Goal: Task Accomplishment & Management: Use online tool/utility

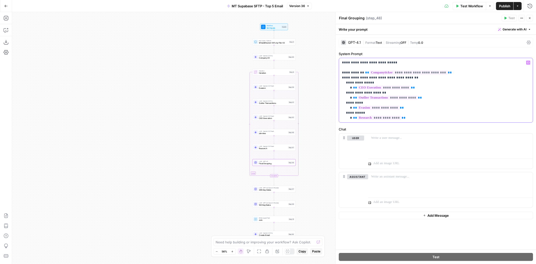
drag, startPoint x: 346, startPoint y: 77, endPoint x: 371, endPoint y: 75, distance: 26.0
click at [346, 77] on p "**********" at bounding box center [436, 90] width 188 height 60
click at [414, 116] on p "**********" at bounding box center [436, 90] width 188 height 60
click at [507, 6] on span "Publish" at bounding box center [504, 6] width 11 height 5
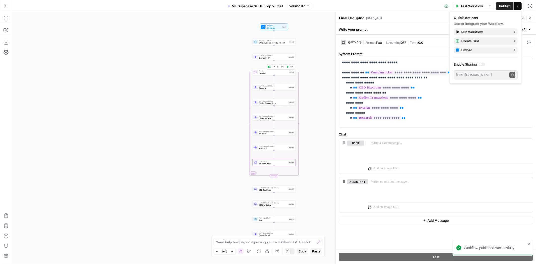
click at [290, 68] on span "Test" at bounding box center [291, 67] width 3 height 3
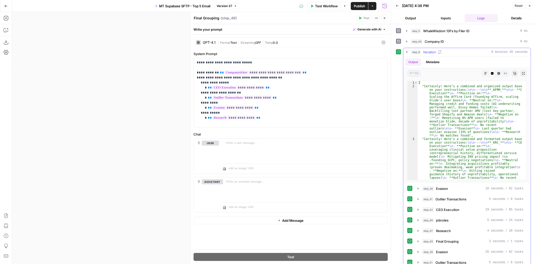
click at [448, 50] on div "step_6 Iteration 8 minutes 45 seconds" at bounding box center [469, 52] width 117 height 5
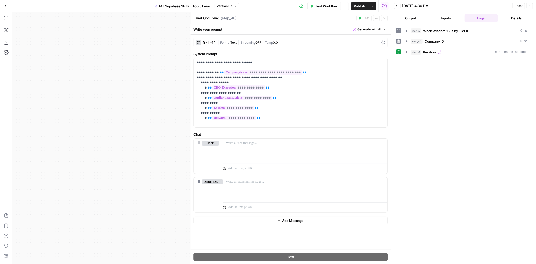
click at [448, 52] on div "step_6 Iteration 8 minutes 45 seconds" at bounding box center [469, 52] width 117 height 5
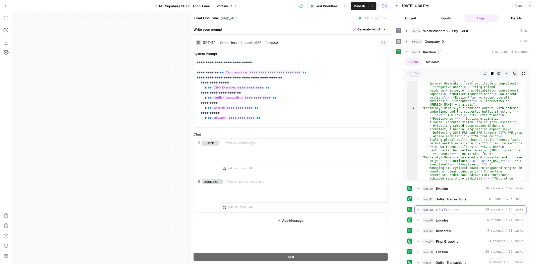
scroll to position [28, 0]
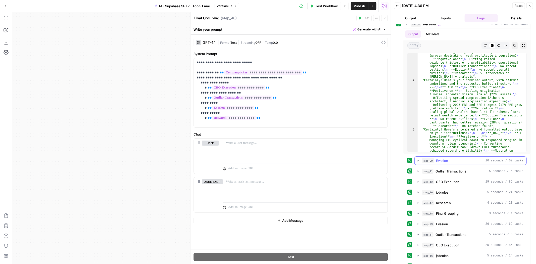
click at [457, 161] on div "step_29 Evasion 16 seconds / 62 tasks" at bounding box center [472, 160] width 101 height 5
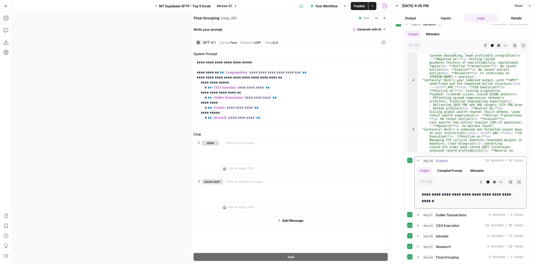
click at [457, 161] on div "step_29 Evasion 16 seconds / 62 tasks" at bounding box center [472, 160] width 101 height 5
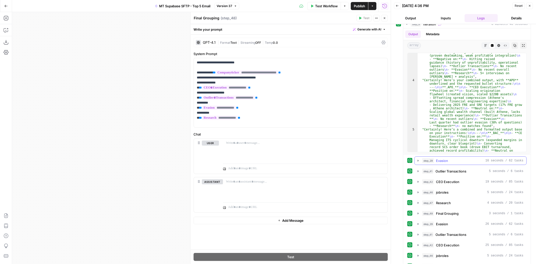
click at [456, 172] on span "Outlier Transactions" at bounding box center [450, 171] width 31 height 5
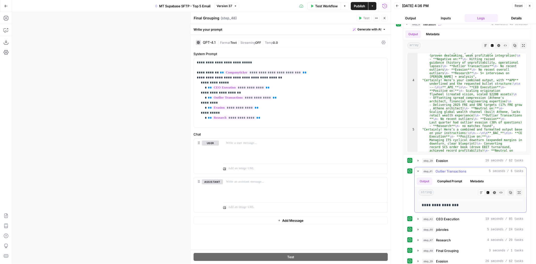
click at [456, 172] on span "Outlier Transactions" at bounding box center [450, 171] width 31 height 5
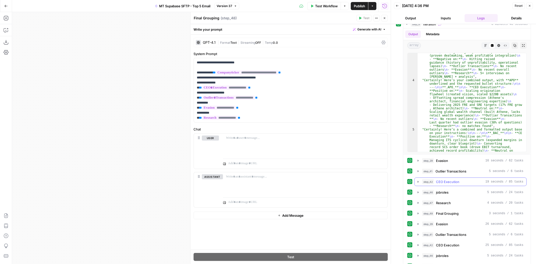
click at [449, 181] on span "CEO Execution" at bounding box center [447, 181] width 23 height 5
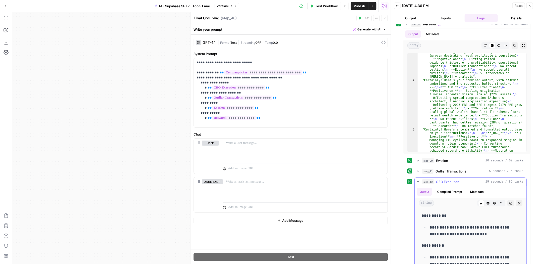
scroll to position [112, 0]
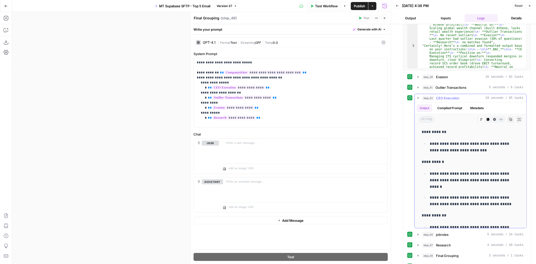
click at [459, 97] on div "step_42 CEO Execution 19 seconds / 85 tasks" at bounding box center [472, 97] width 101 height 5
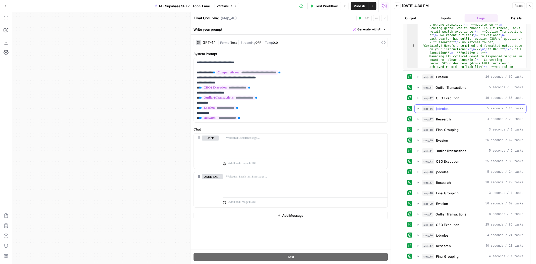
click at [451, 106] on div "step_46 jobroles 5 seconds / 24 tasks" at bounding box center [472, 108] width 101 height 5
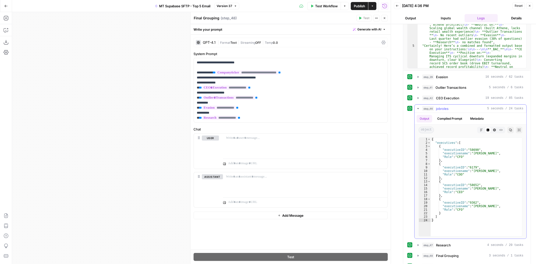
click at [451, 106] on div "step_46 jobroles 5 seconds / 24 tasks" at bounding box center [472, 108] width 101 height 5
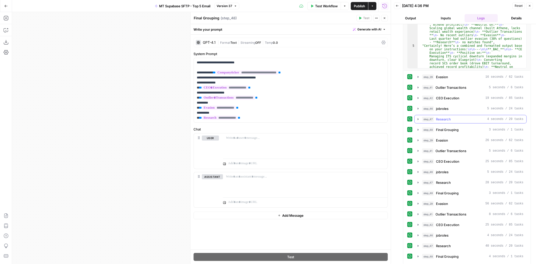
click at [446, 117] on span "Research" at bounding box center [443, 119] width 15 height 5
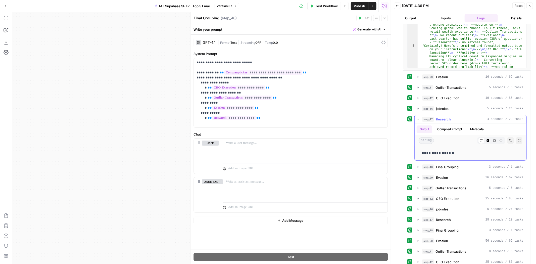
click at [446, 117] on span "Research" at bounding box center [443, 119] width 15 height 5
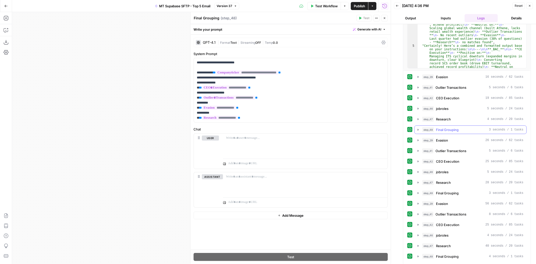
click at [455, 127] on span "Final Grouping" at bounding box center [447, 129] width 23 height 5
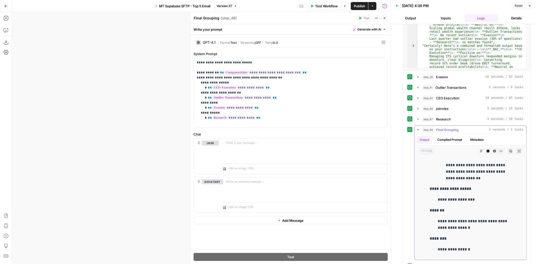
scroll to position [0, 0]
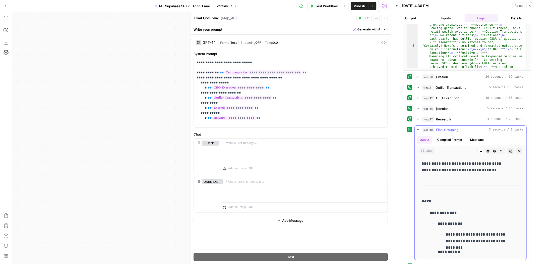
click at [452, 127] on span "Final Grouping" at bounding box center [447, 129] width 23 height 5
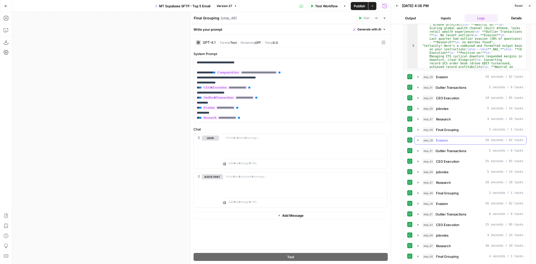
click at [449, 138] on div "step_29 Evasion 26 seconds / 62 tasks" at bounding box center [472, 140] width 101 height 5
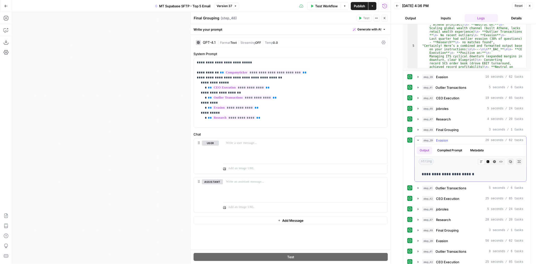
click at [449, 138] on div "step_29 Evasion 26 seconds / 62 tasks" at bounding box center [472, 140] width 101 height 5
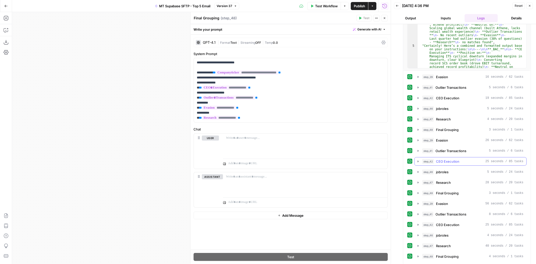
click at [448, 151] on button "step_41 Outlier Transactions 5 seconds / 6 tasks" at bounding box center [471, 151] width 112 height 8
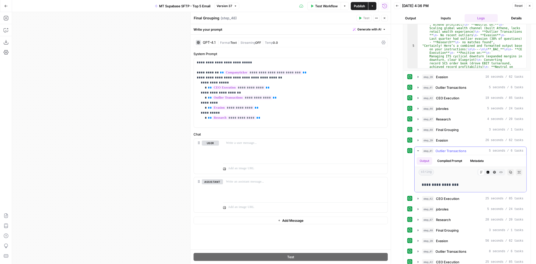
click at [449, 148] on span "Outlier Transactions" at bounding box center [450, 150] width 31 height 5
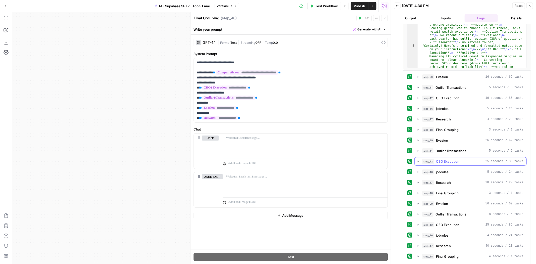
click at [449, 160] on span "CEO Execution" at bounding box center [447, 161] width 23 height 5
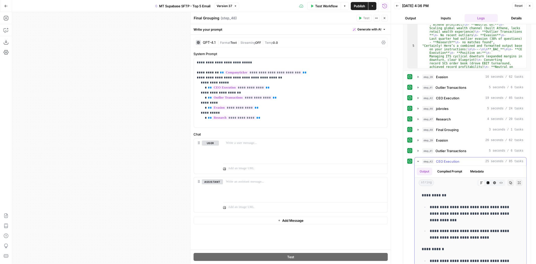
click at [449, 160] on span "CEO Execution" at bounding box center [447, 161] width 23 height 5
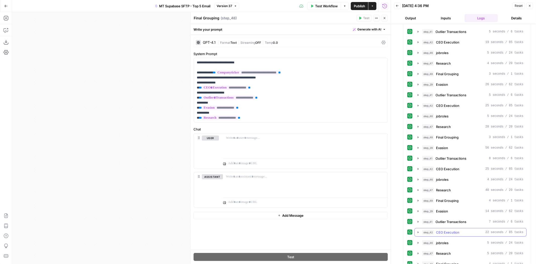
scroll to position [231, 0]
click at [384, 19] on icon "button" at bounding box center [384, 18] width 3 height 3
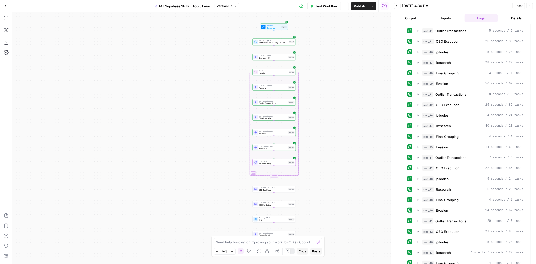
click at [287, 161] on div "LLM · GPT-4.1 Final Grouping Step 48 Copy step Delete step Add Note Test" at bounding box center [273, 162] width 41 height 5
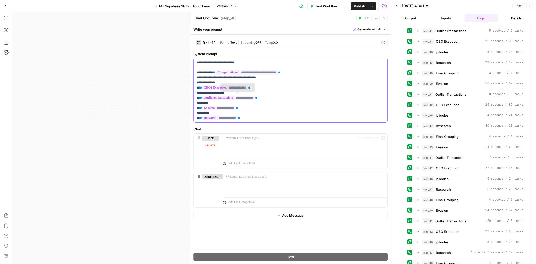
click at [277, 119] on p "**********" at bounding box center [291, 90] width 188 height 60
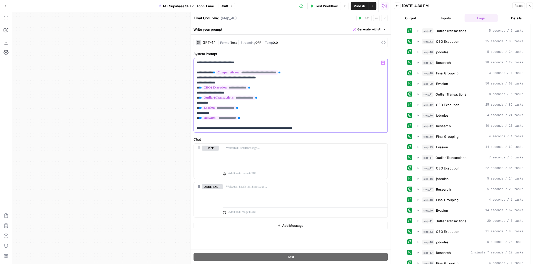
click at [270, 115] on p "**********" at bounding box center [291, 95] width 188 height 70
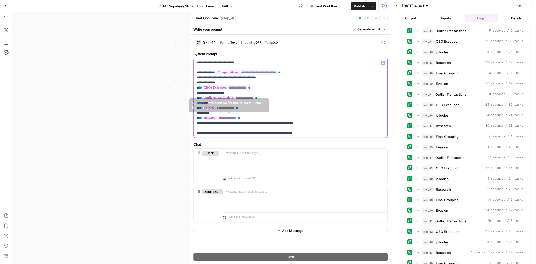
drag, startPoint x: 334, startPoint y: 123, endPoint x: 188, endPoint y: 122, distance: 145.7
click at [190, 122] on div "**********" at bounding box center [290, 138] width 201 height 252
click at [311, 129] on p "**********" at bounding box center [291, 97] width 188 height 75
click at [295, 123] on p "**********" at bounding box center [291, 97] width 188 height 75
drag, startPoint x: 315, startPoint y: 123, endPoint x: 300, endPoint y: 123, distance: 14.8
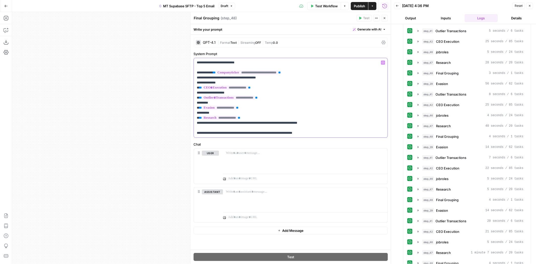
click at [300, 123] on p "**********" at bounding box center [291, 97] width 188 height 75
drag, startPoint x: 323, startPoint y: 124, endPoint x: 204, endPoint y: 123, distance: 119.6
click at [204, 123] on p "**********" at bounding box center [291, 97] width 188 height 75
copy p "**********"
click at [276, 96] on p "**********" at bounding box center [291, 97] width 188 height 75
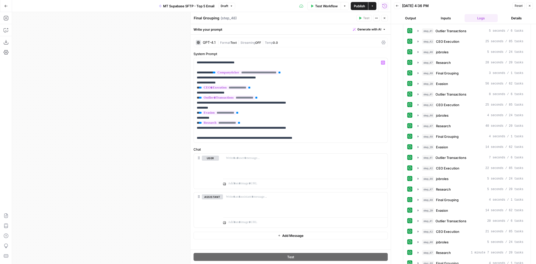
click at [360, 7] on span "Publish" at bounding box center [359, 6] width 11 height 5
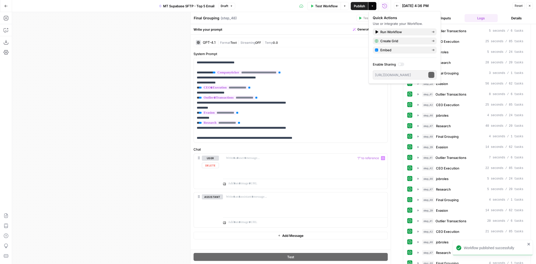
click at [131, 133] on div "Workflow Set Inputs Inputs Run Code · Python WhaleWisdom 13Fs by Filer ID Step …" at bounding box center [201, 138] width 379 height 252
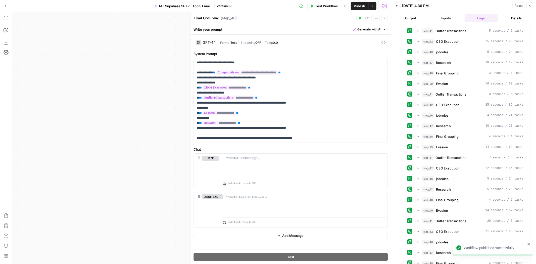
click at [385, 17] on icon "button" at bounding box center [384, 18] width 3 height 3
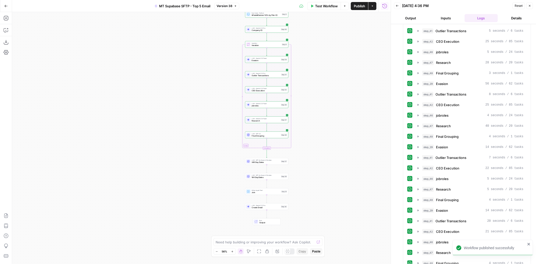
drag, startPoint x: 309, startPoint y: 111, endPoint x: 306, endPoint y: 92, distance: 19.9
click at [306, 92] on div "Workflow Set Inputs Inputs Run Code · Python WhaleWisdom 13Fs by Filer ID Step …" at bounding box center [201, 138] width 379 height 252
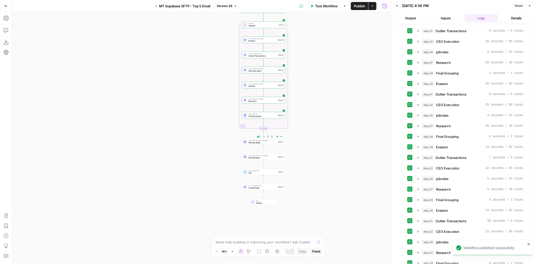
click at [268, 137] on icon "button" at bounding box center [268, 136] width 2 height 2
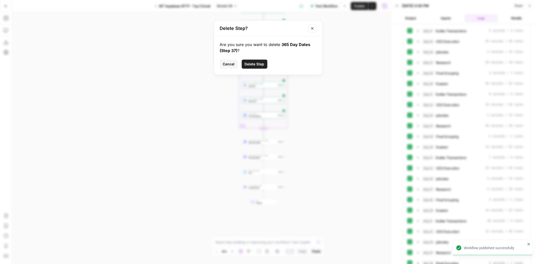
click at [257, 62] on span "Delete Step" at bounding box center [255, 64] width 20 height 5
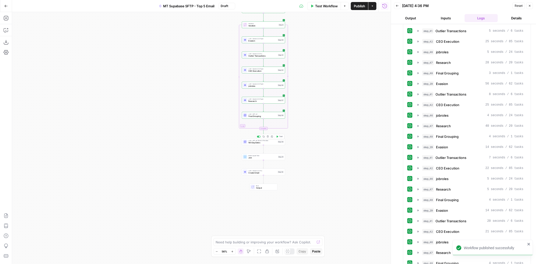
click at [269, 135] on button "Delete step" at bounding box center [268, 137] width 4 height 4
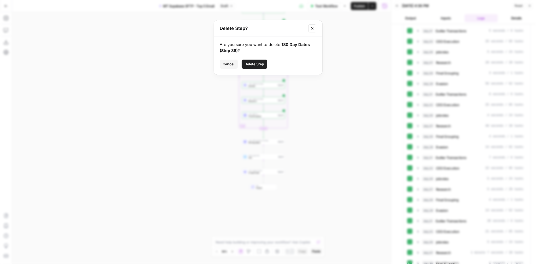
click at [259, 65] on span "Delete Step" at bounding box center [255, 64] width 20 height 5
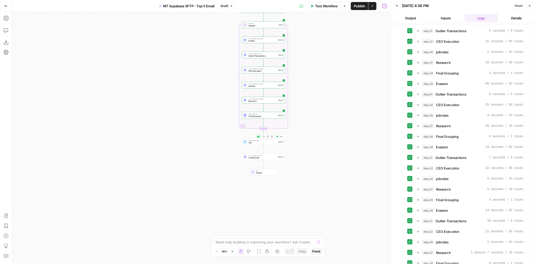
click at [269, 136] on icon "button" at bounding box center [268, 136] width 2 height 2
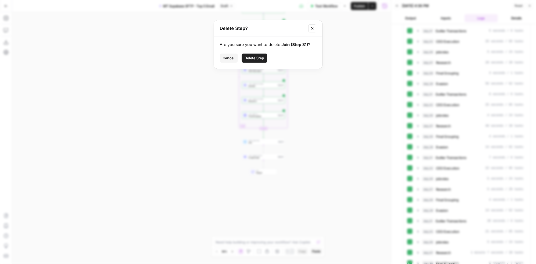
click at [261, 58] on span "Delete Step" at bounding box center [255, 58] width 20 height 5
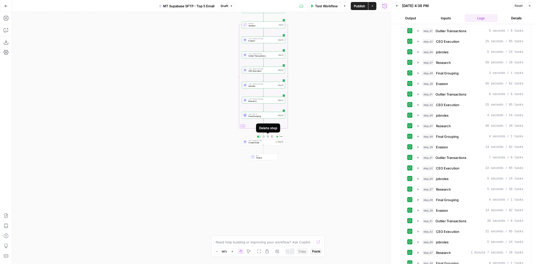
click at [268, 135] on button "Delete step" at bounding box center [268, 137] width 4 height 4
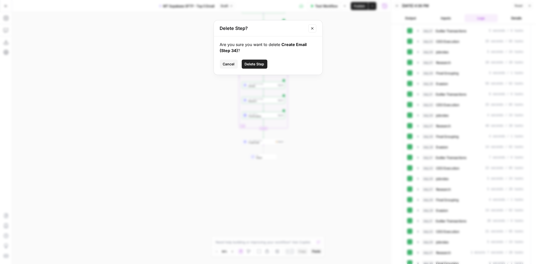
click at [257, 61] on button "Delete Step" at bounding box center [255, 64] width 26 height 9
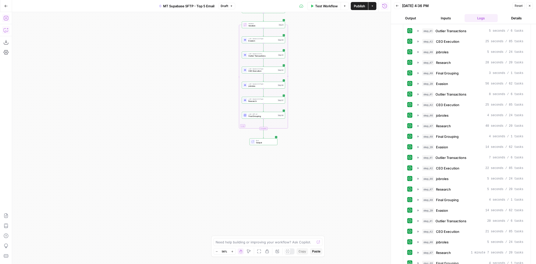
click at [5, 17] on icon "button" at bounding box center [6, 18] width 5 height 5
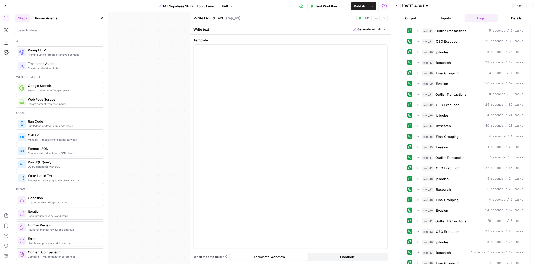
click at [383, 20] on button "Close" at bounding box center [384, 18] width 7 height 7
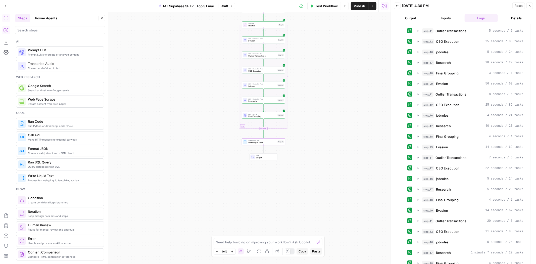
click at [4, 28] on icon "button" at bounding box center [6, 30] width 5 height 5
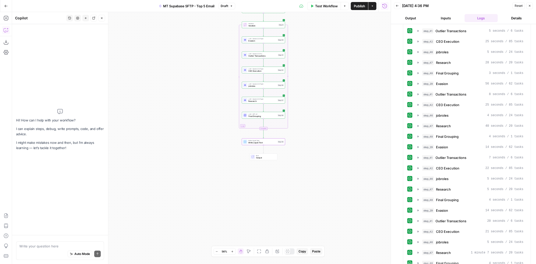
click at [62, 245] on textarea at bounding box center [59, 245] width 81 height 5
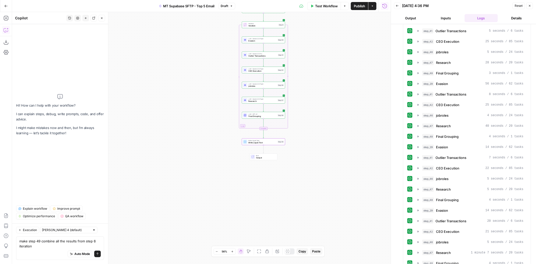
type textarea "make step 49 combine all the results from step 6 iteration"
click at [99, 258] on div "Auto Mode Send" at bounding box center [59, 254] width 81 height 11
click at [96, 256] on button "Send" at bounding box center [97, 254] width 7 height 7
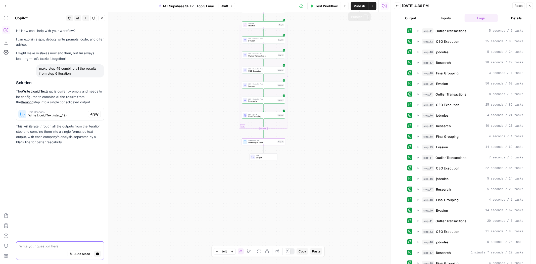
click at [94, 113] on span "Apply" at bounding box center [94, 114] width 8 height 5
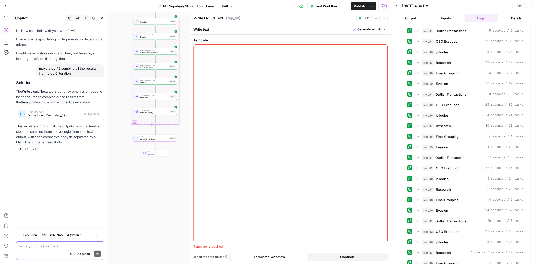
click at [56, 117] on span "Write Liquid Text (step_49)" at bounding box center [53, 115] width 51 height 5
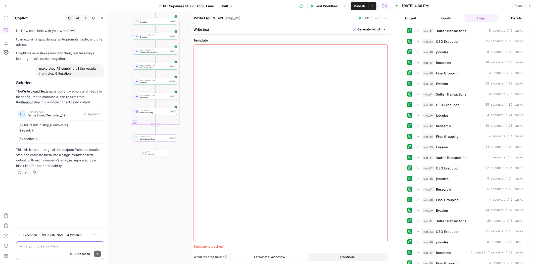
drag, startPoint x: 44, startPoint y: 139, endPoint x: 18, endPoint y: 124, distance: 30.2
click at [18, 124] on div "{% for result in step_6.output %} {{ result }} {% endfor %}" at bounding box center [59, 131] width 87 height 23
copy div "{% for result in step_6.output %} {{ result }} {% endfor %}"
click at [280, 95] on div at bounding box center [291, 143] width 194 height 198
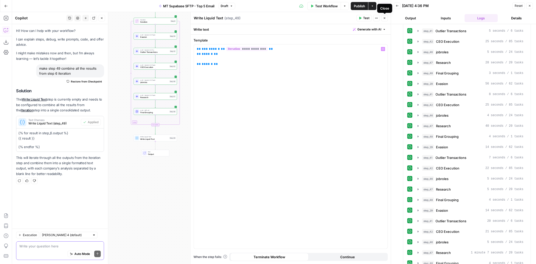
click at [384, 19] on icon "button" at bounding box center [384, 18] width 3 height 3
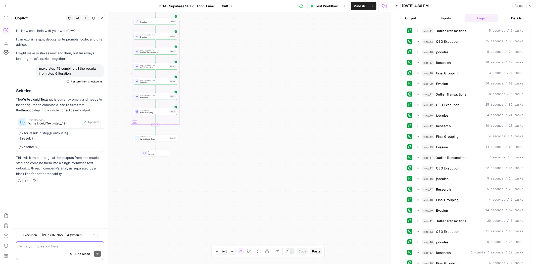
click at [358, 4] on span "Publish" at bounding box center [359, 6] width 11 height 5
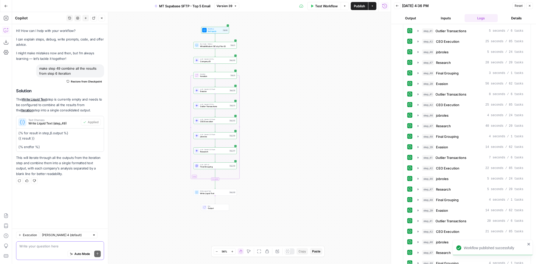
drag, startPoint x: 239, startPoint y: 77, endPoint x: 299, endPoint y: 131, distance: 80.8
click at [299, 131] on div "Workflow Set Inputs Inputs Run Code · Python WhaleWisdom 13Fs by Filer ID Step …" at bounding box center [201, 138] width 379 height 252
click at [101, 17] on icon "button" at bounding box center [101, 18] width 3 height 3
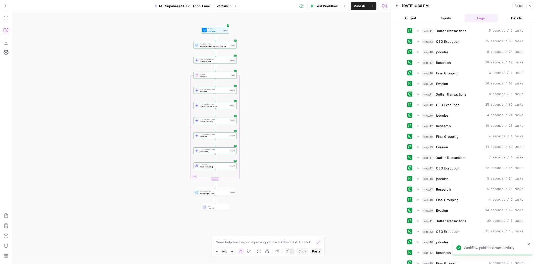
click at [213, 165] on span "Final Grouping" at bounding box center [214, 166] width 28 height 3
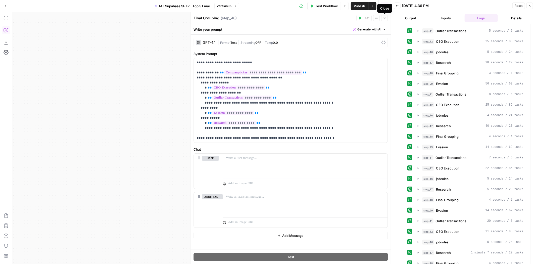
click at [384, 17] on icon "button" at bounding box center [384, 18] width 3 height 3
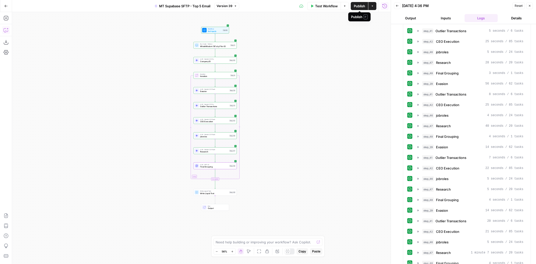
click at [355, 6] on span "Publish" at bounding box center [359, 6] width 11 height 5
click at [230, 70] on icon "button" at bounding box center [229, 70] width 2 height 2
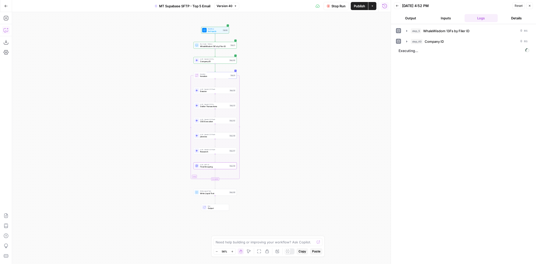
click at [326, 6] on button "Stop Run" at bounding box center [336, 6] width 25 height 8
click at [229, 186] on icon "button" at bounding box center [229, 187] width 2 height 2
click at [460, 50] on div "step_6 Iteration 0 ms" at bounding box center [469, 52] width 117 height 5
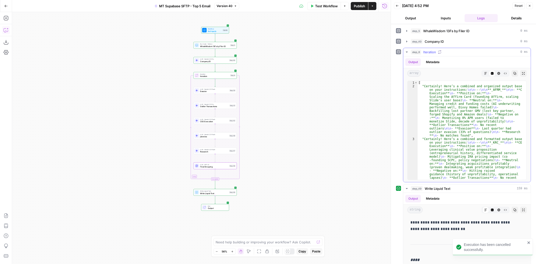
click at [459, 50] on div "step_6 Iteration 0 ms" at bounding box center [469, 52] width 117 height 5
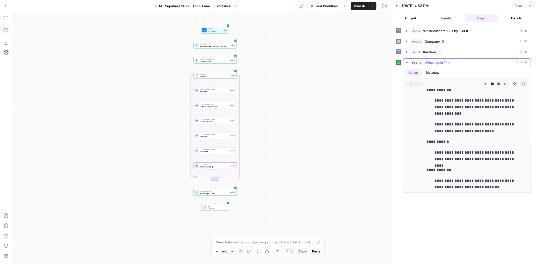
scroll to position [419, 0]
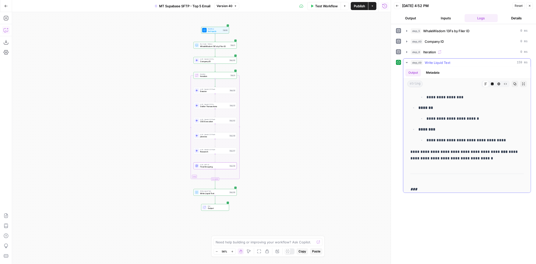
click at [488, 65] on button "step_49 Write Liquid Text 159 ms" at bounding box center [466, 63] width 127 height 8
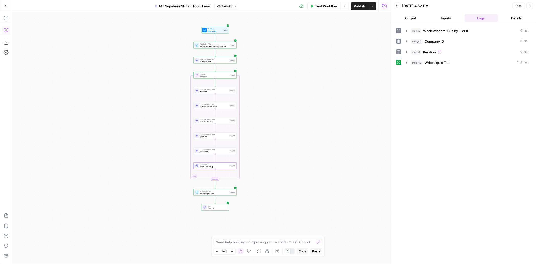
click at [363, 6] on span "Publish" at bounding box center [359, 6] width 11 height 5
click at [319, 7] on span "Test Workflow" at bounding box center [322, 6] width 23 height 5
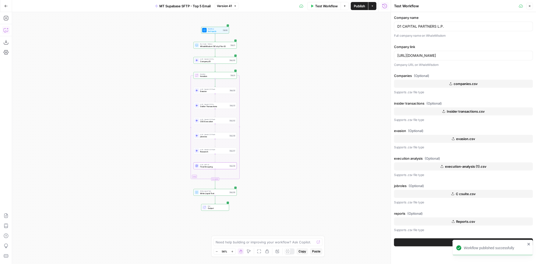
click at [440, 240] on button "Test Workflow" at bounding box center [463, 242] width 139 height 8
click at [529, 242] on icon "close" at bounding box center [529, 244] width 4 height 4
click at [477, 240] on button "Test Workflow" at bounding box center [463, 242] width 139 height 8
